Goal: Transaction & Acquisition: Purchase product/service

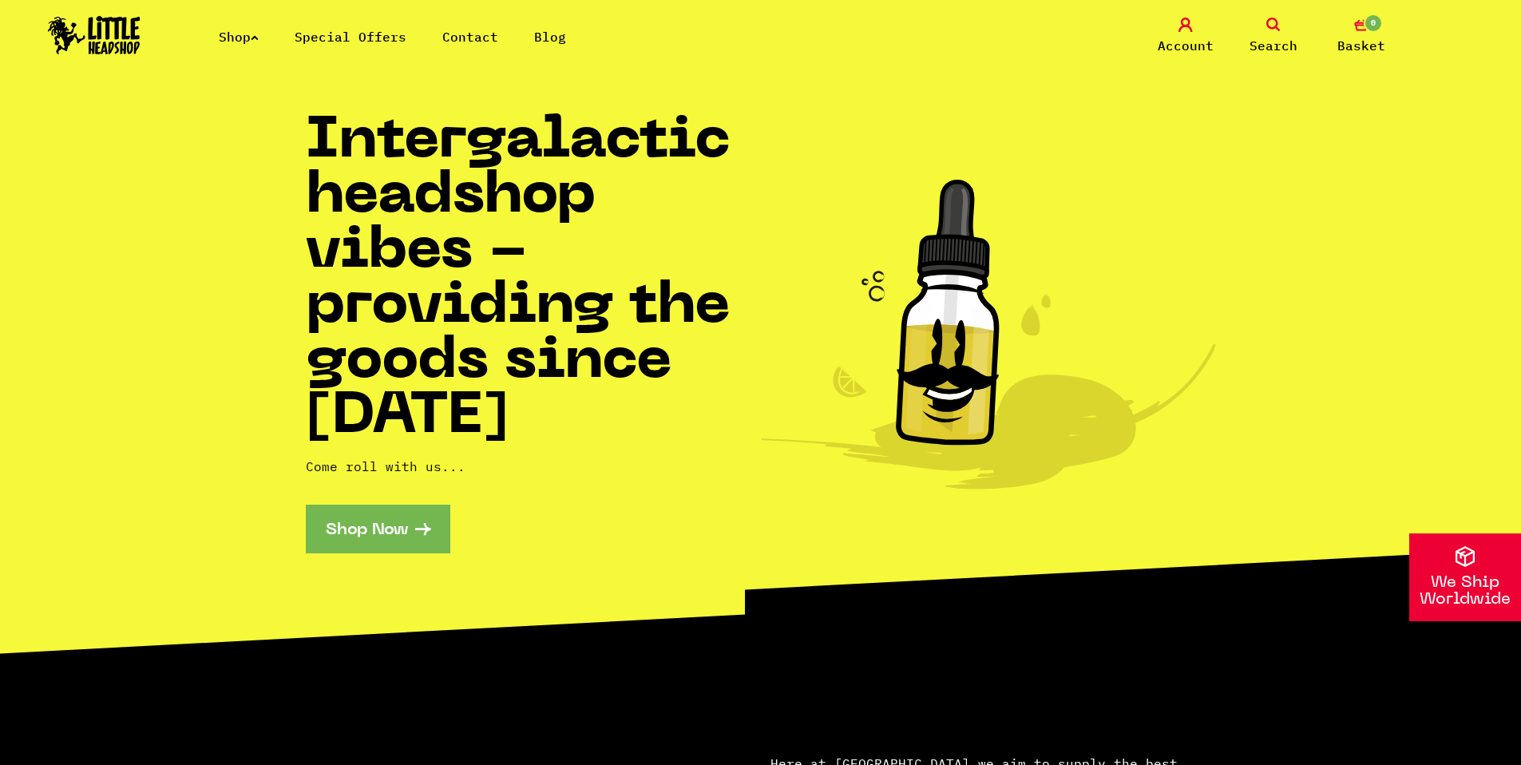
click at [364, 39] on link "Special Offers" at bounding box center [351, 37] width 112 height 16
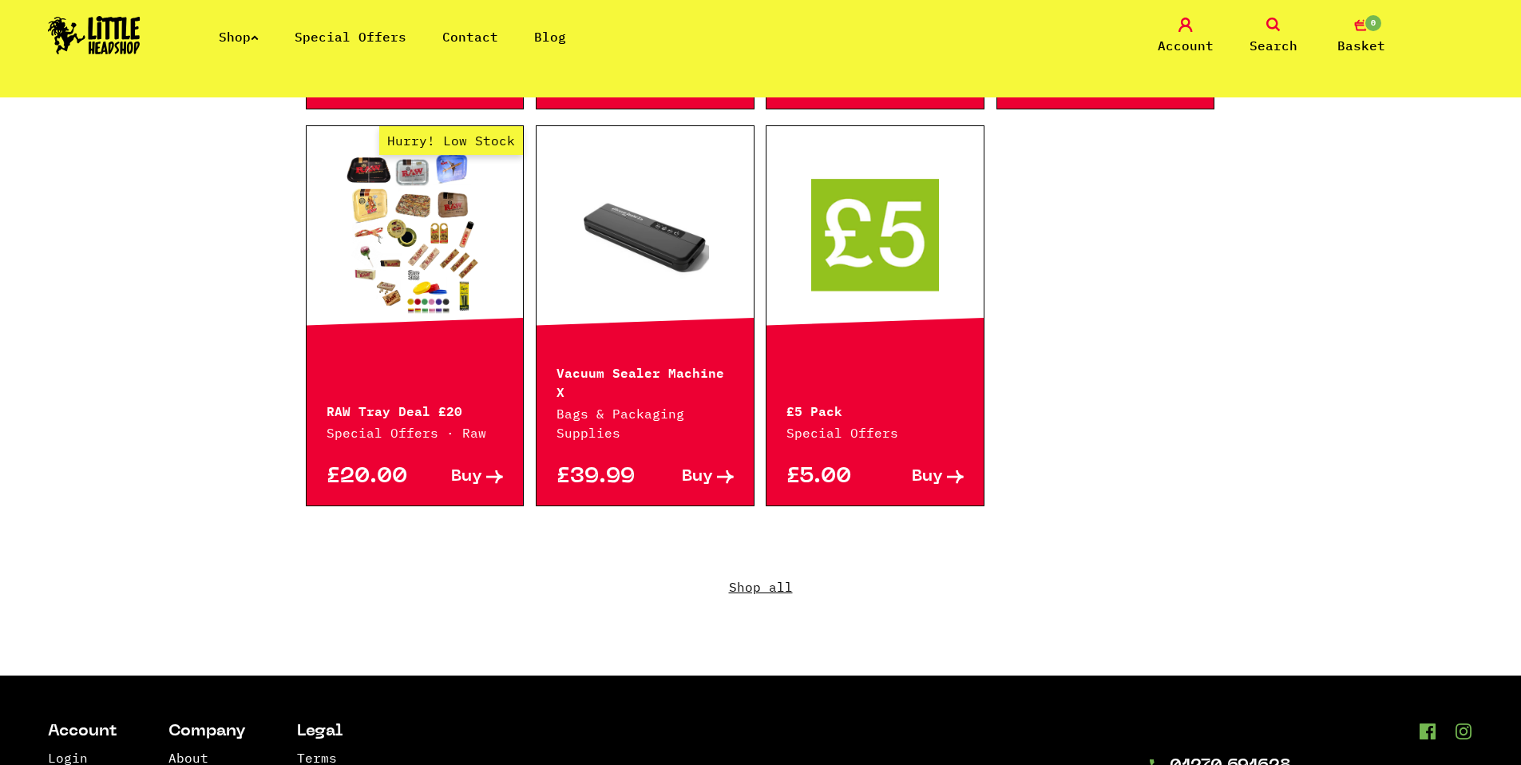
scroll to position [1051, 0]
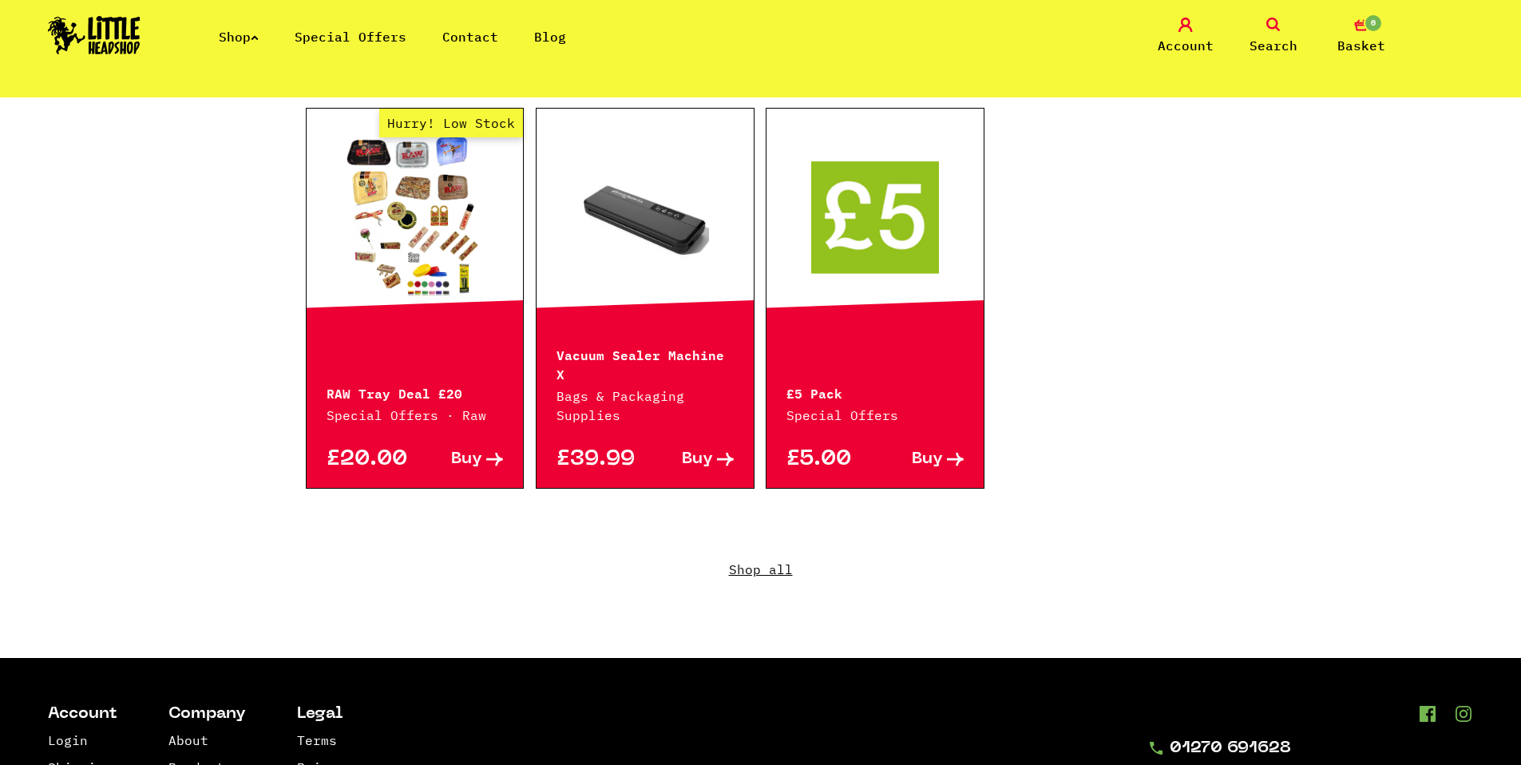
click at [752, 546] on link "Shop all" at bounding box center [761, 580] width 910 height 153
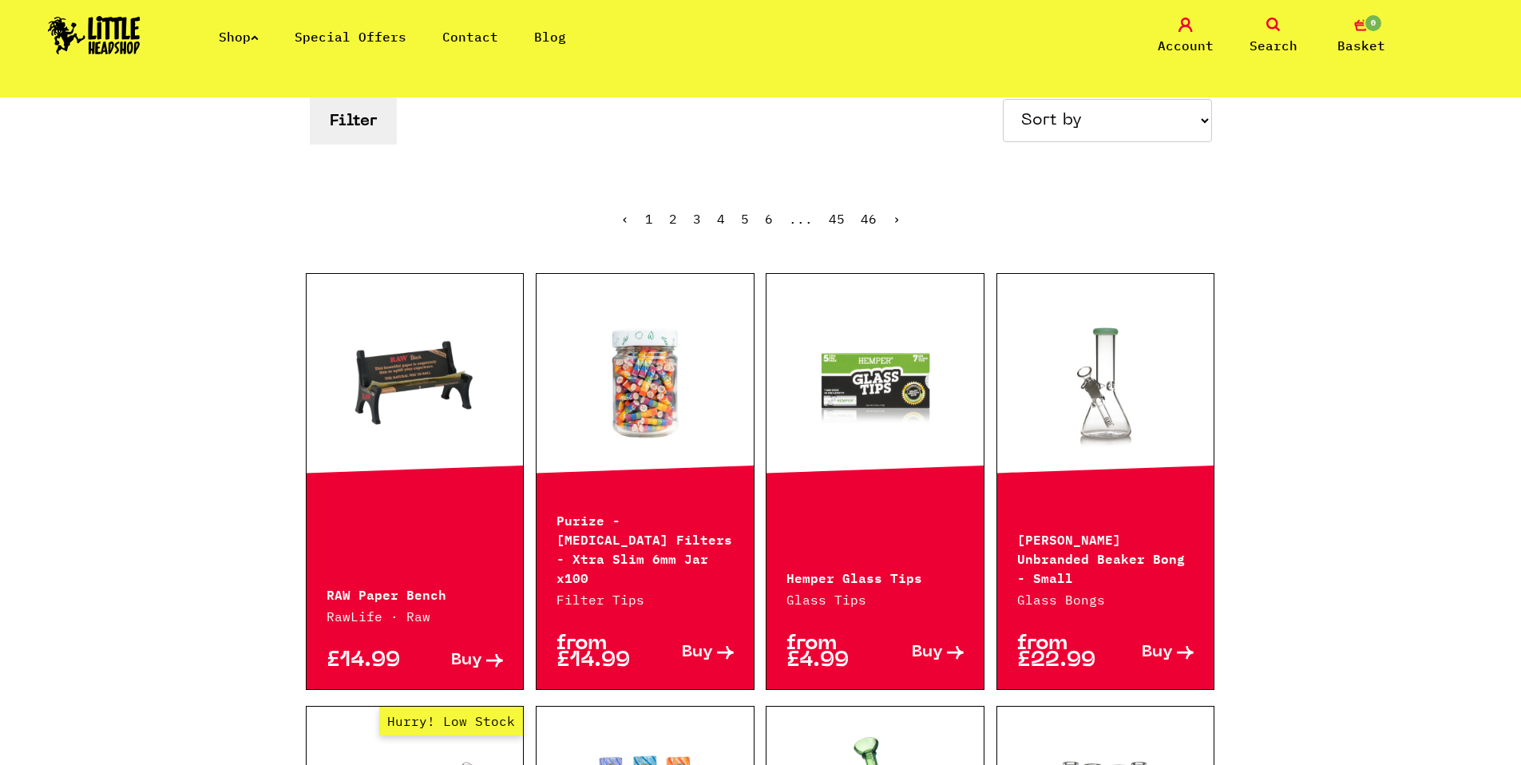
scroll to position [297, 0]
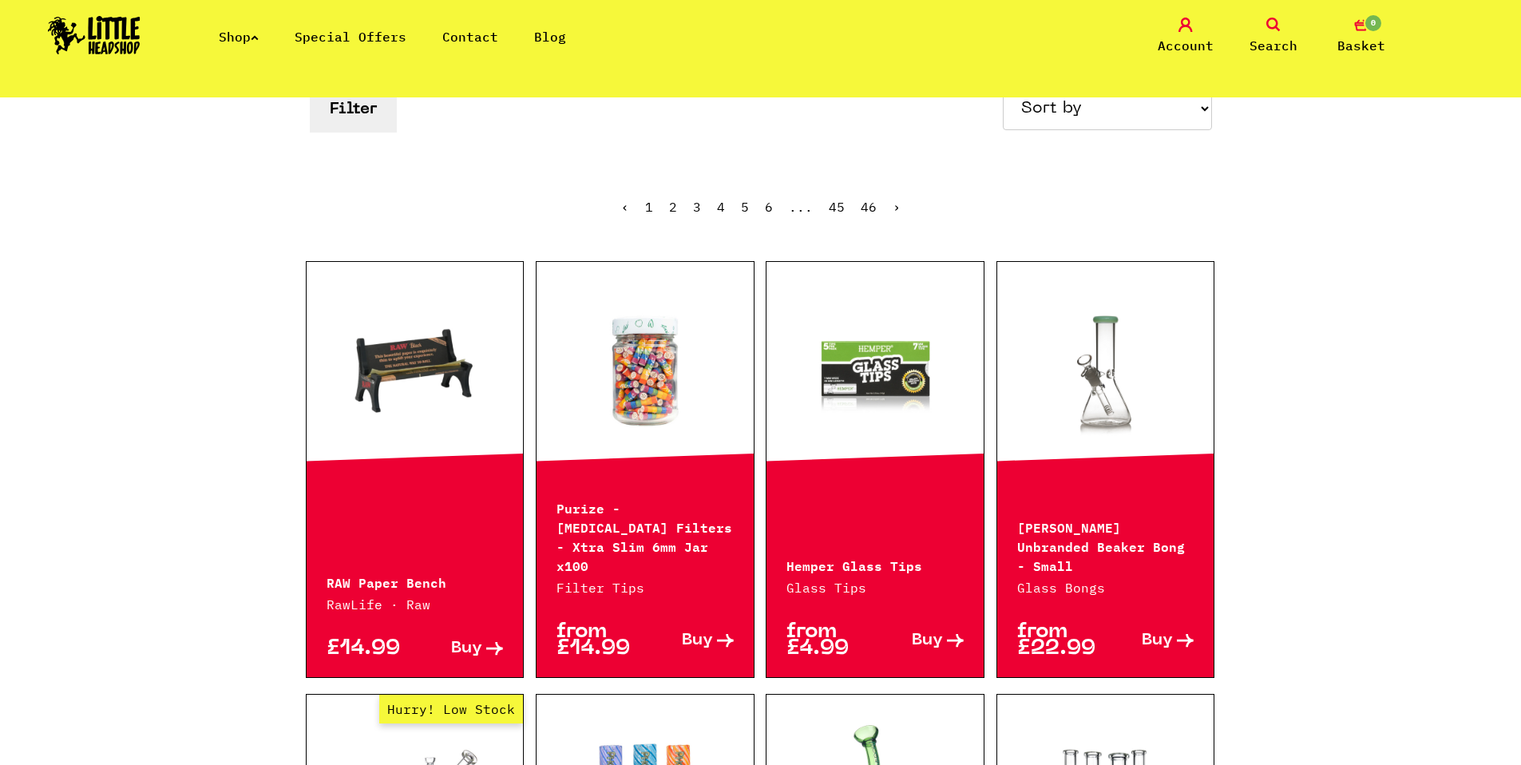
click at [239, 43] on link "Shop" at bounding box center [239, 37] width 40 height 16
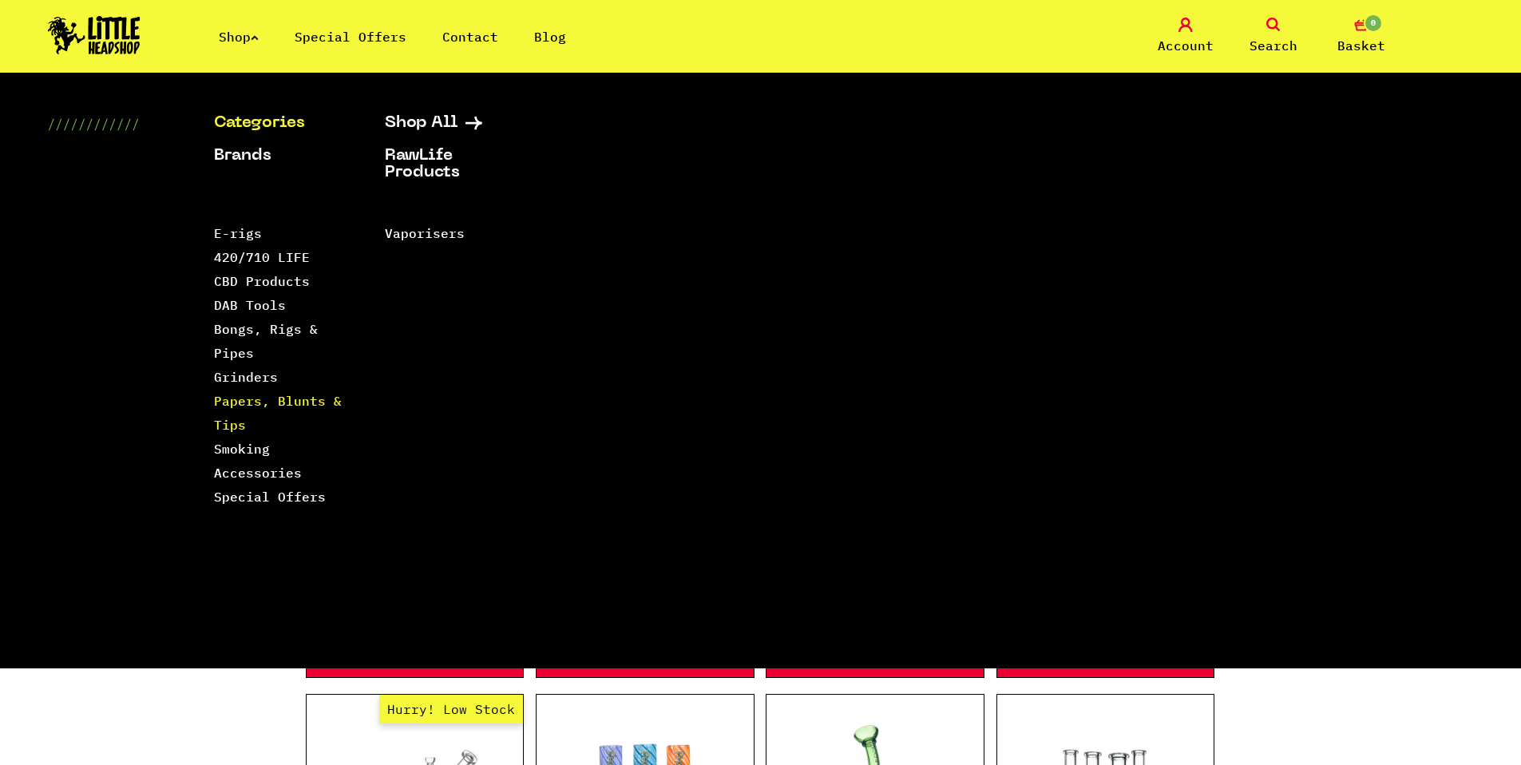
click at [271, 404] on link "Papers, Blunts & Tips" at bounding box center [278, 413] width 128 height 40
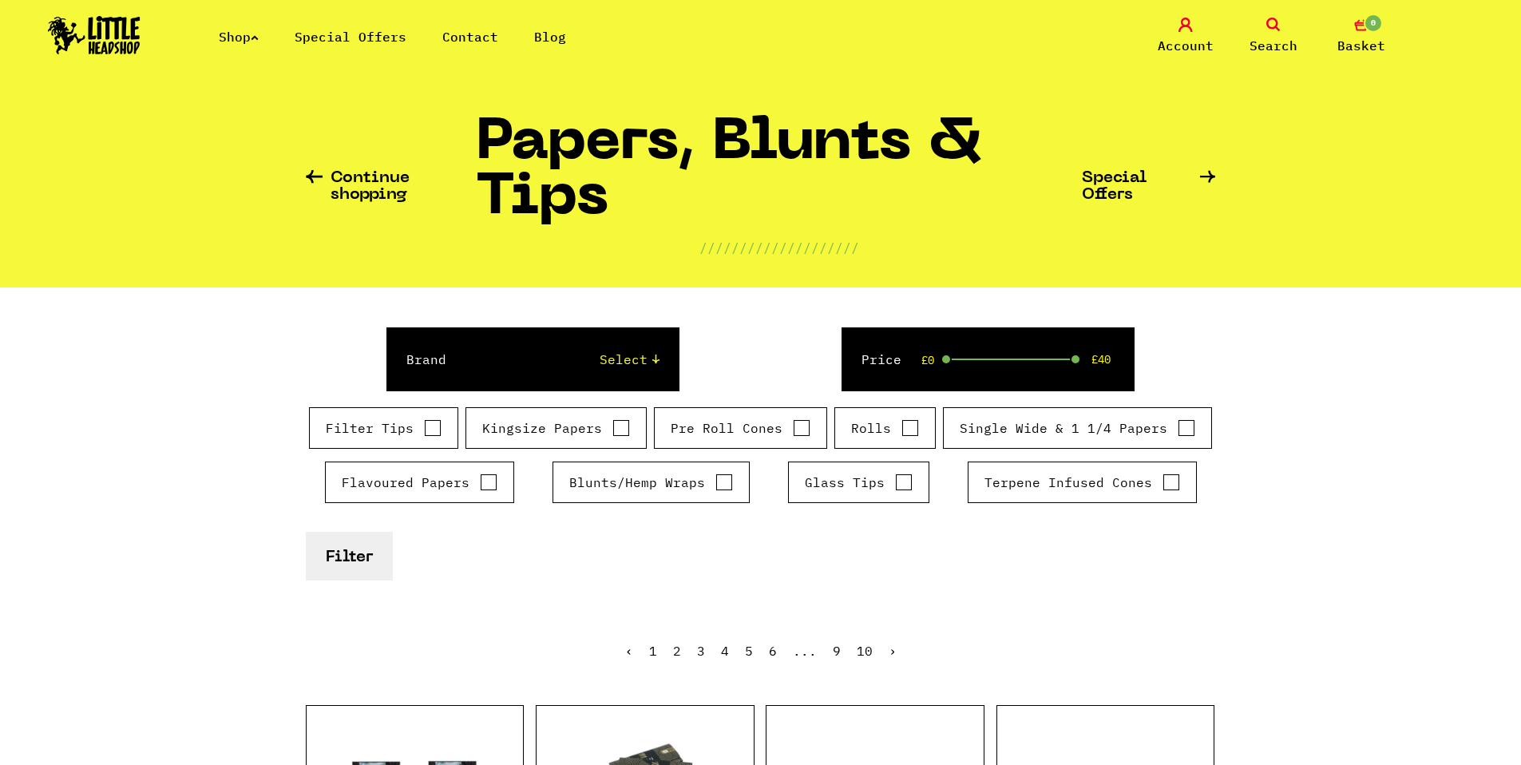
scroll to position [37, 0]
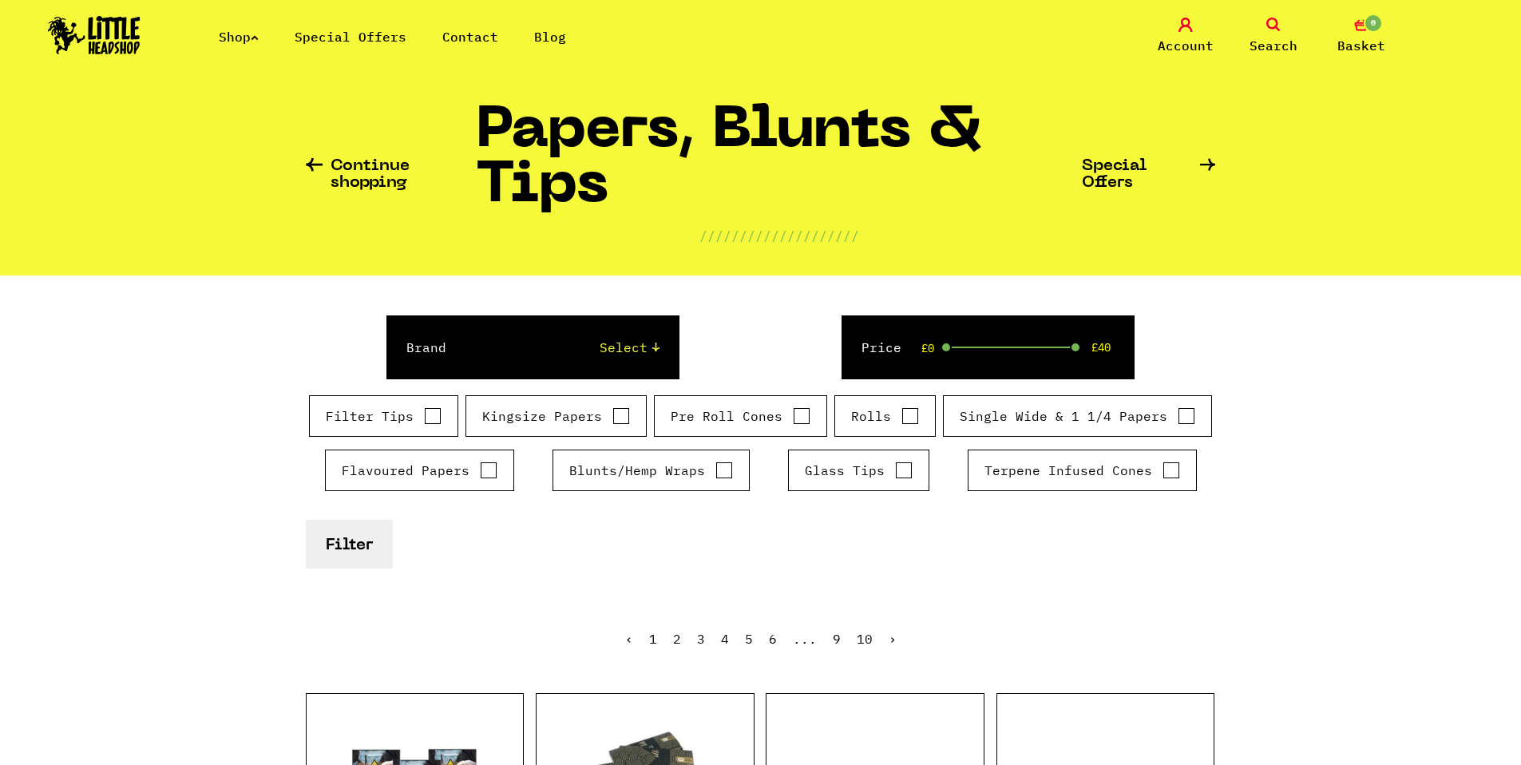
click at [881, 469] on label "Glass Tips" at bounding box center [859, 470] width 108 height 19
click at [895, 469] on input "Glass Tips" at bounding box center [904, 470] width 18 height 16
checkbox input "true"
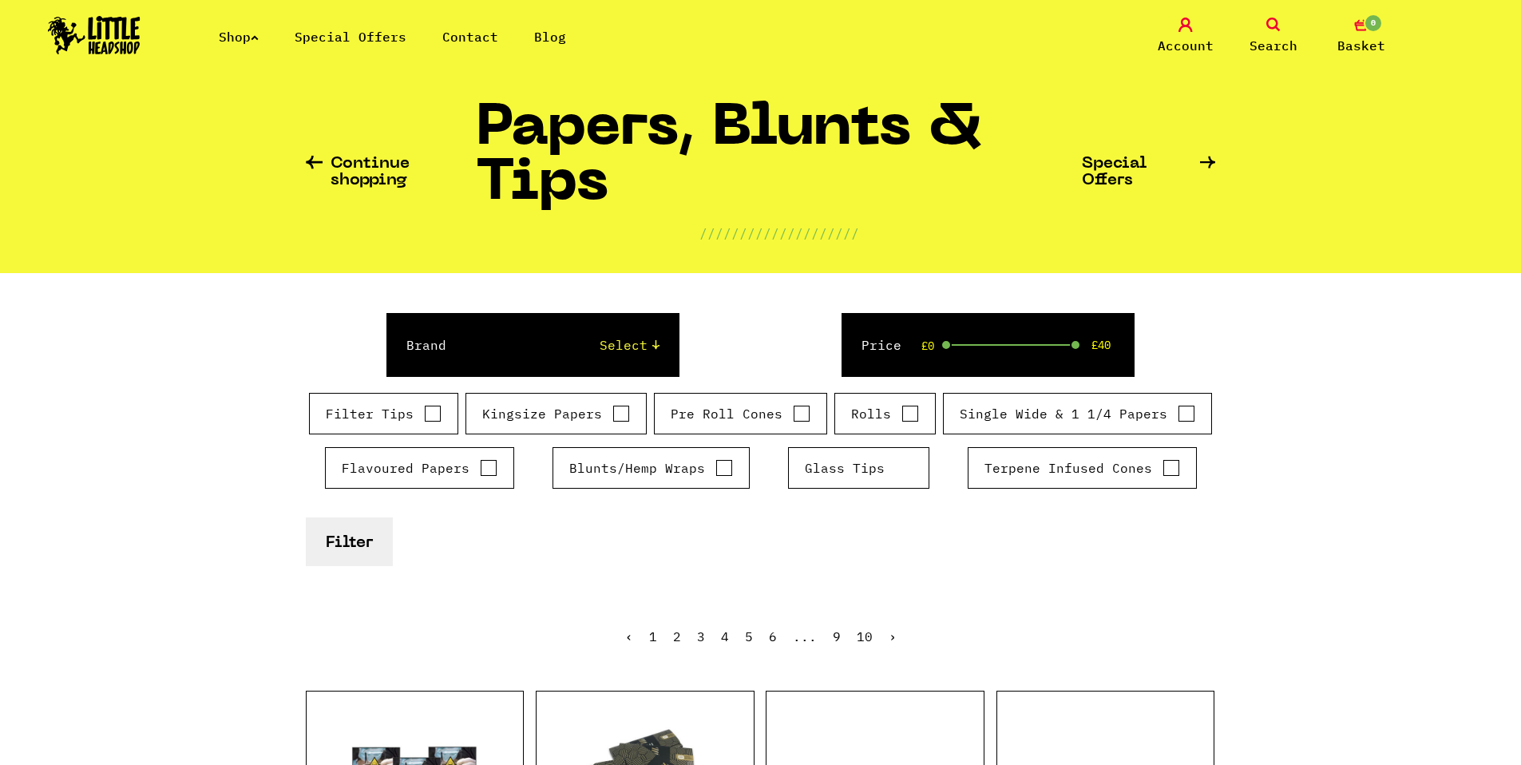
scroll to position [0, 0]
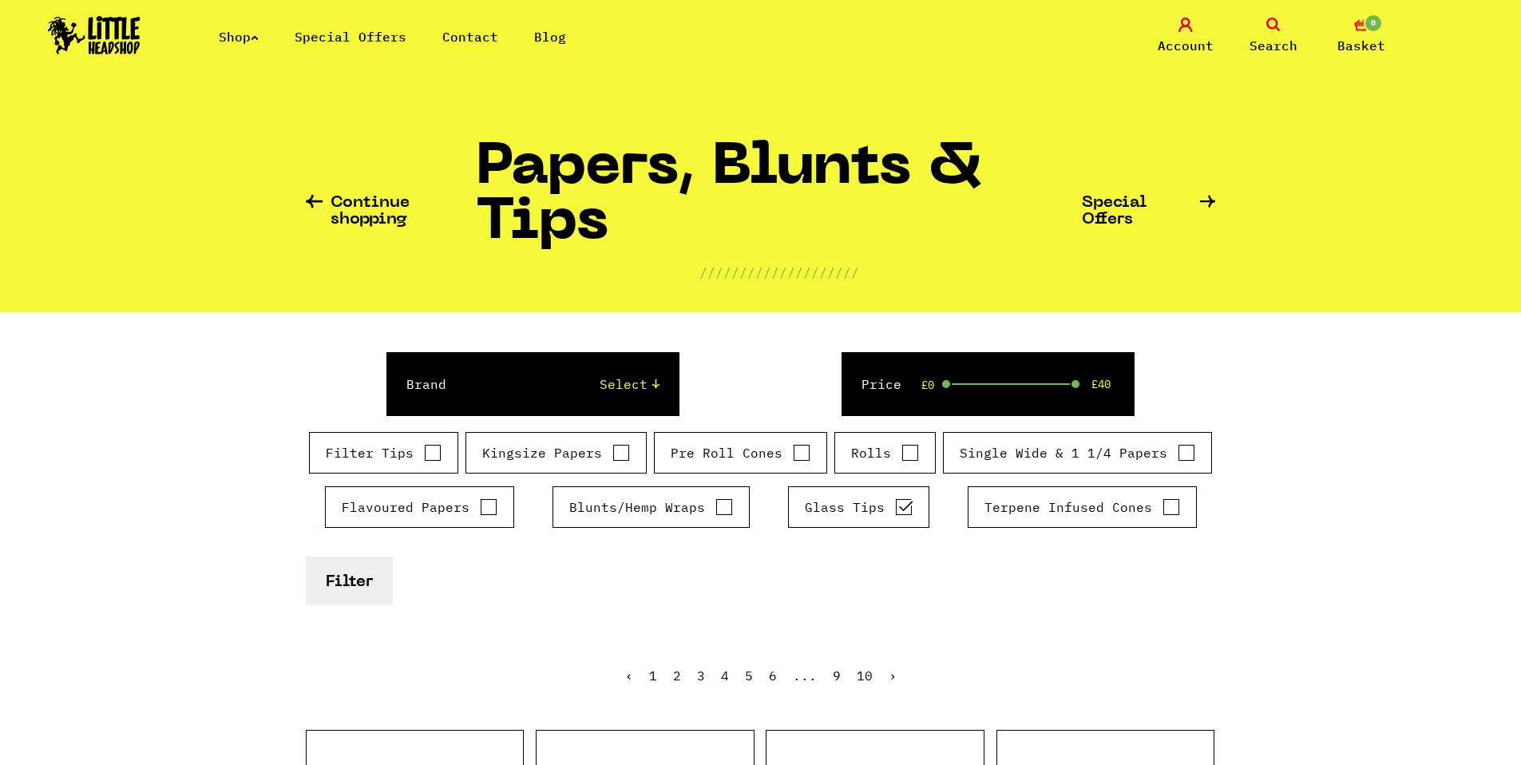
click at [357, 579] on button "Filter" at bounding box center [349, 580] width 87 height 49
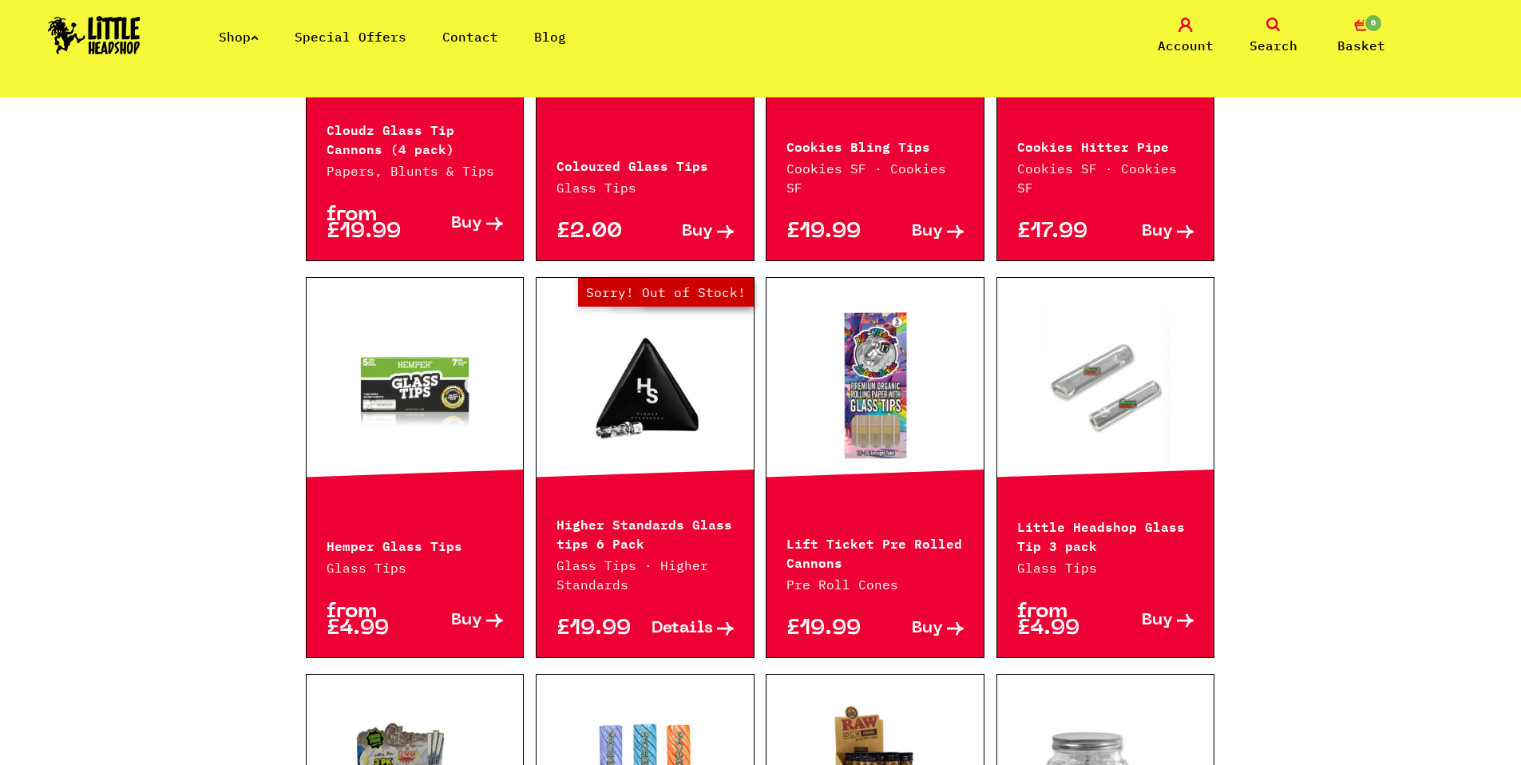
scroll to position [769, 0]
